Goal: Information Seeking & Learning: Learn about a topic

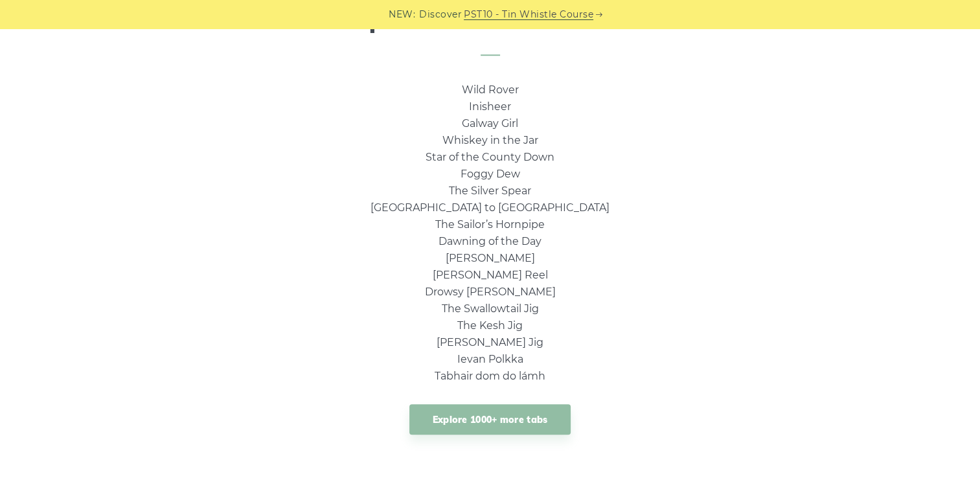
scroll to position [892, 0]
click at [522, 411] on link "Explore 1000+ more tabs" at bounding box center [491, 419] width 162 height 30
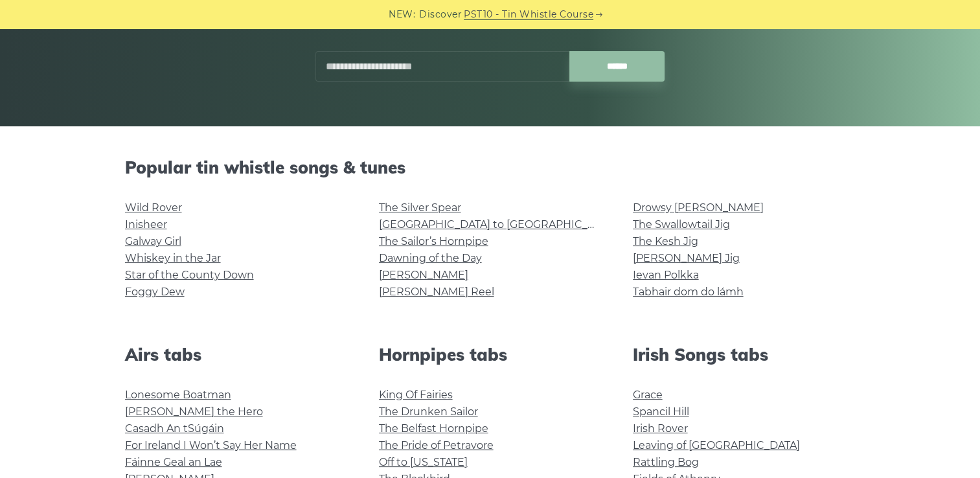
scroll to position [225, 0]
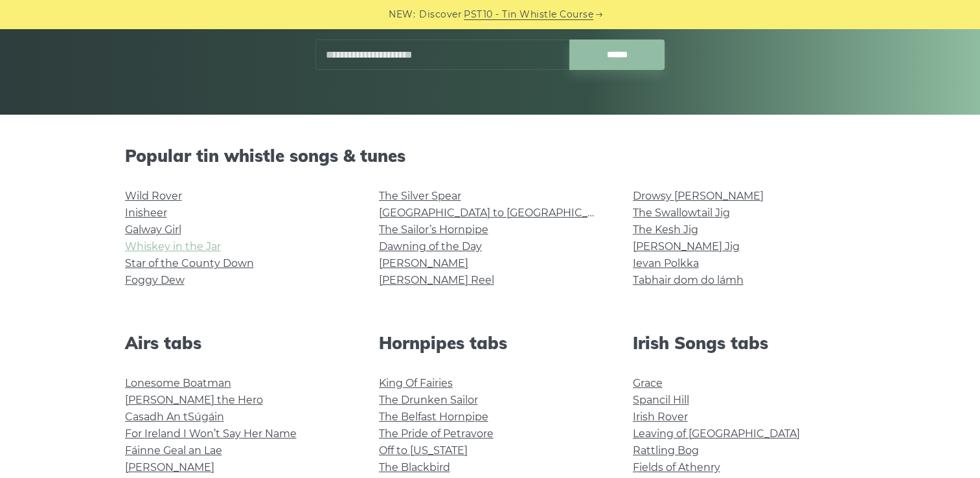
click at [174, 248] on link "Whiskey in the Jar" at bounding box center [173, 246] width 96 height 12
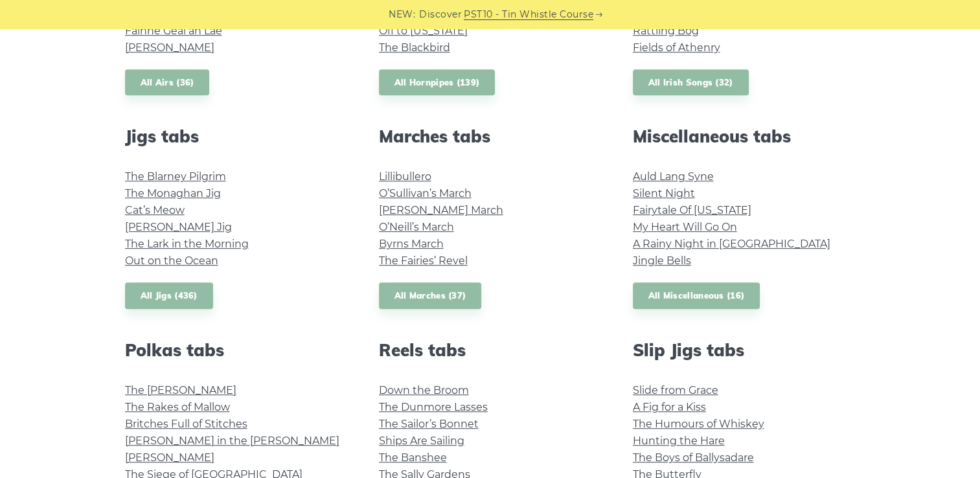
scroll to position [646, 0]
click at [682, 172] on link "Auld Lang Syne" at bounding box center [673, 176] width 81 height 12
click at [638, 263] on link "Jingle Bells" at bounding box center [662, 260] width 58 height 12
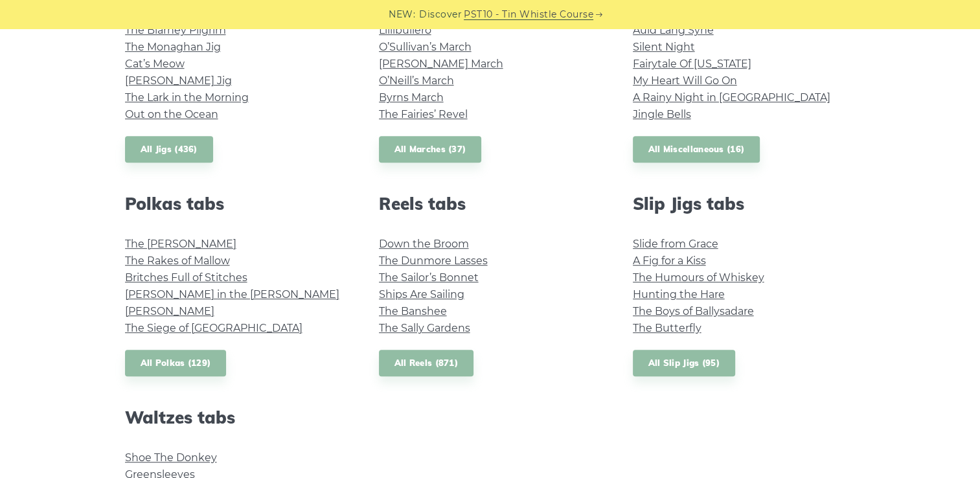
scroll to position [793, 0]
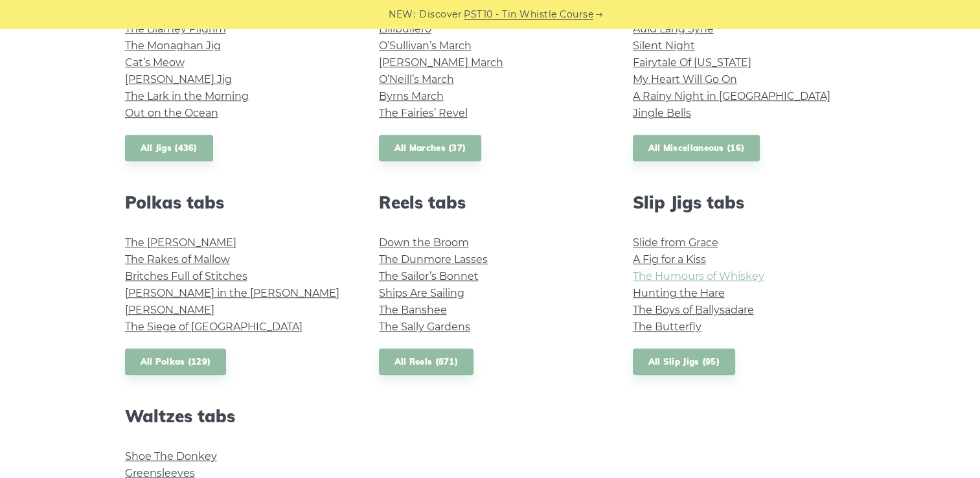
click at [736, 276] on link "The Humours of Whiskey" at bounding box center [699, 276] width 132 height 12
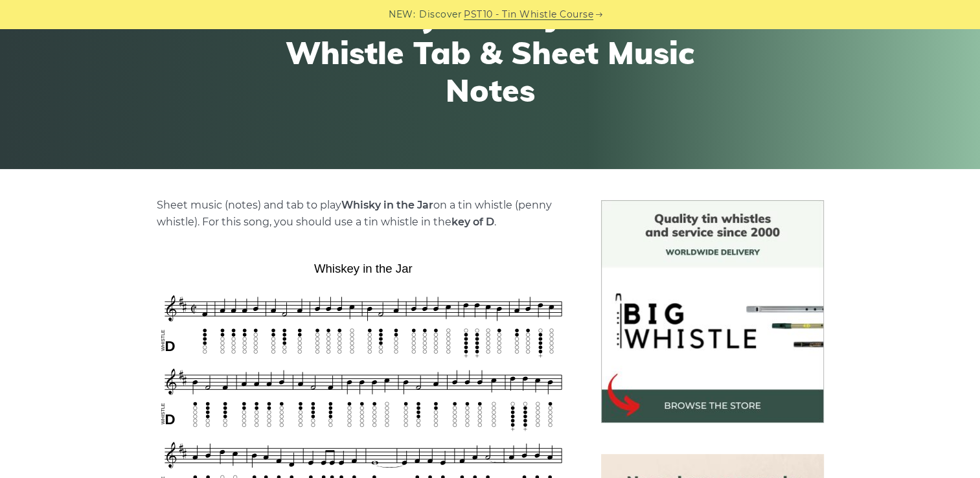
scroll to position [143, 0]
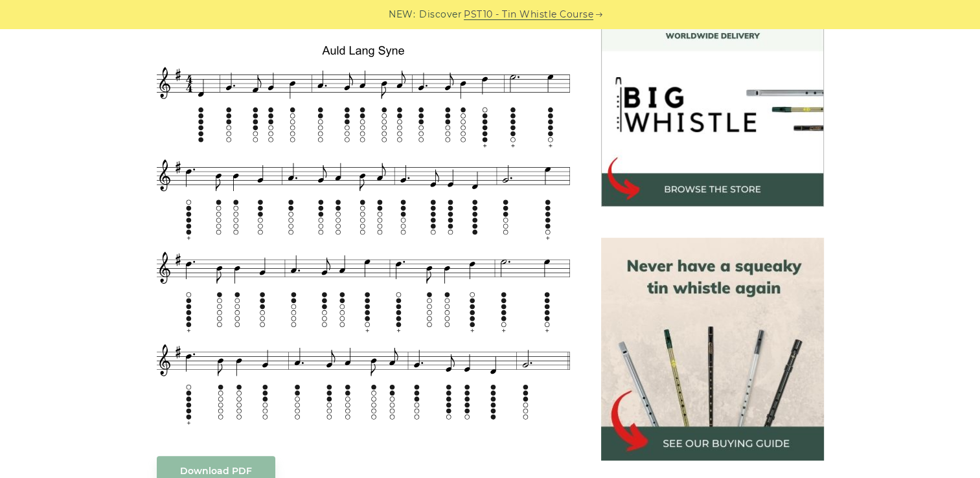
scroll to position [388, 0]
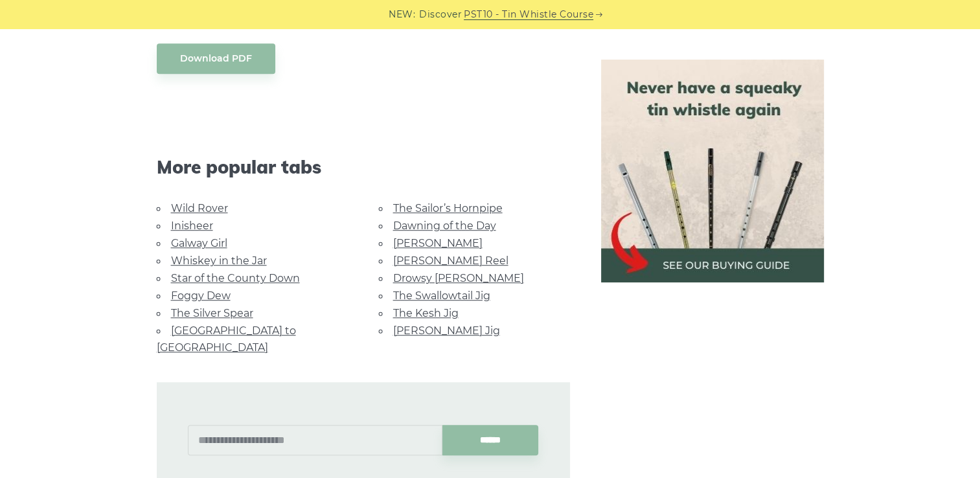
scroll to position [817, 0]
click at [203, 226] on link "Inisheer" at bounding box center [192, 225] width 42 height 12
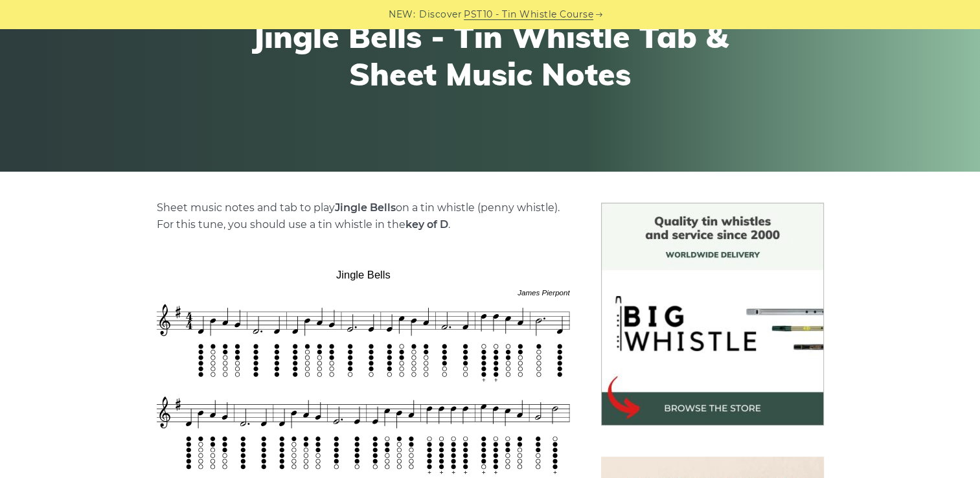
scroll to position [145, 0]
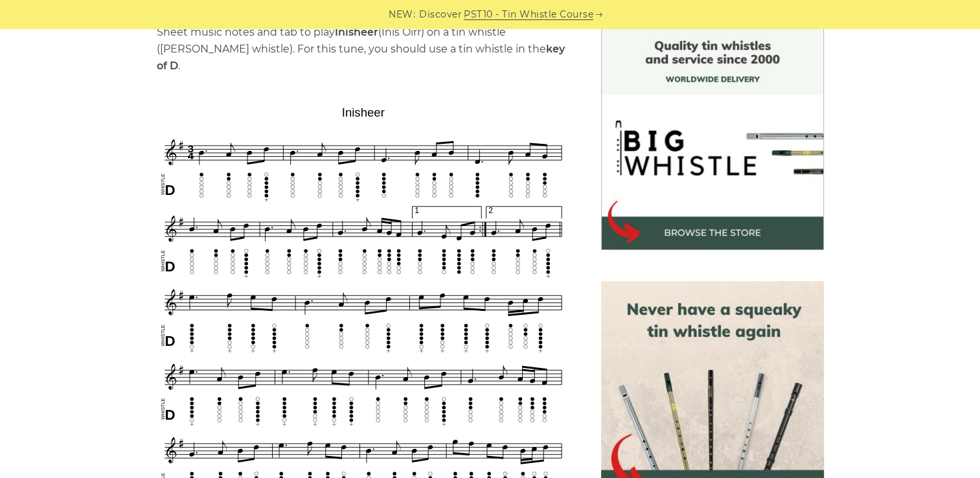
scroll to position [345, 0]
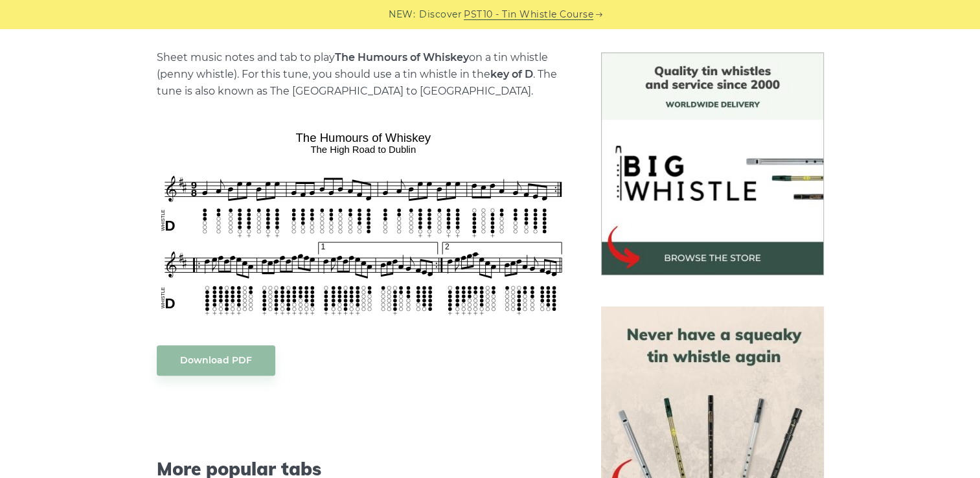
scroll to position [369, 0]
